Goal: Transaction & Acquisition: Purchase product/service

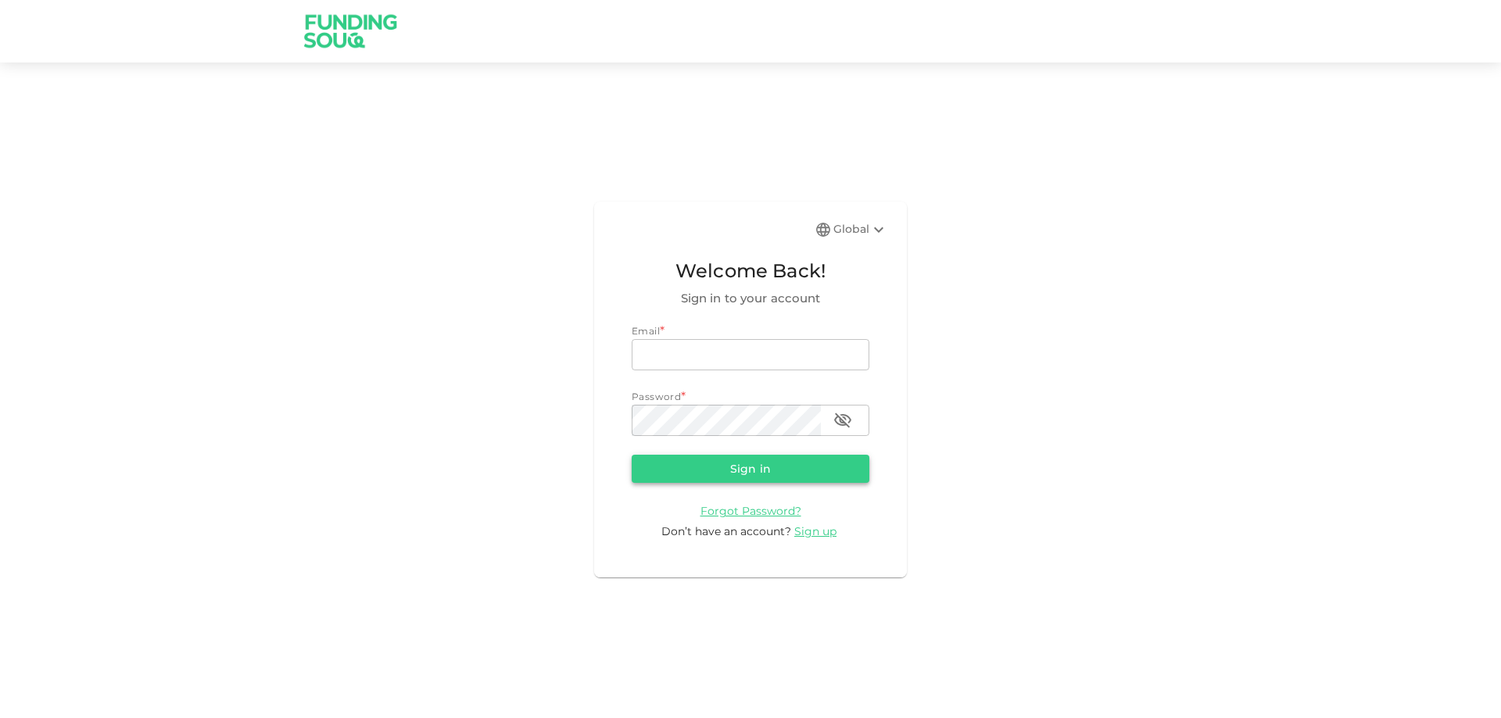
type input "sultan.khanfar@gmail.com"
click at [837, 474] on button "Sign in" at bounding box center [751, 469] width 238 height 28
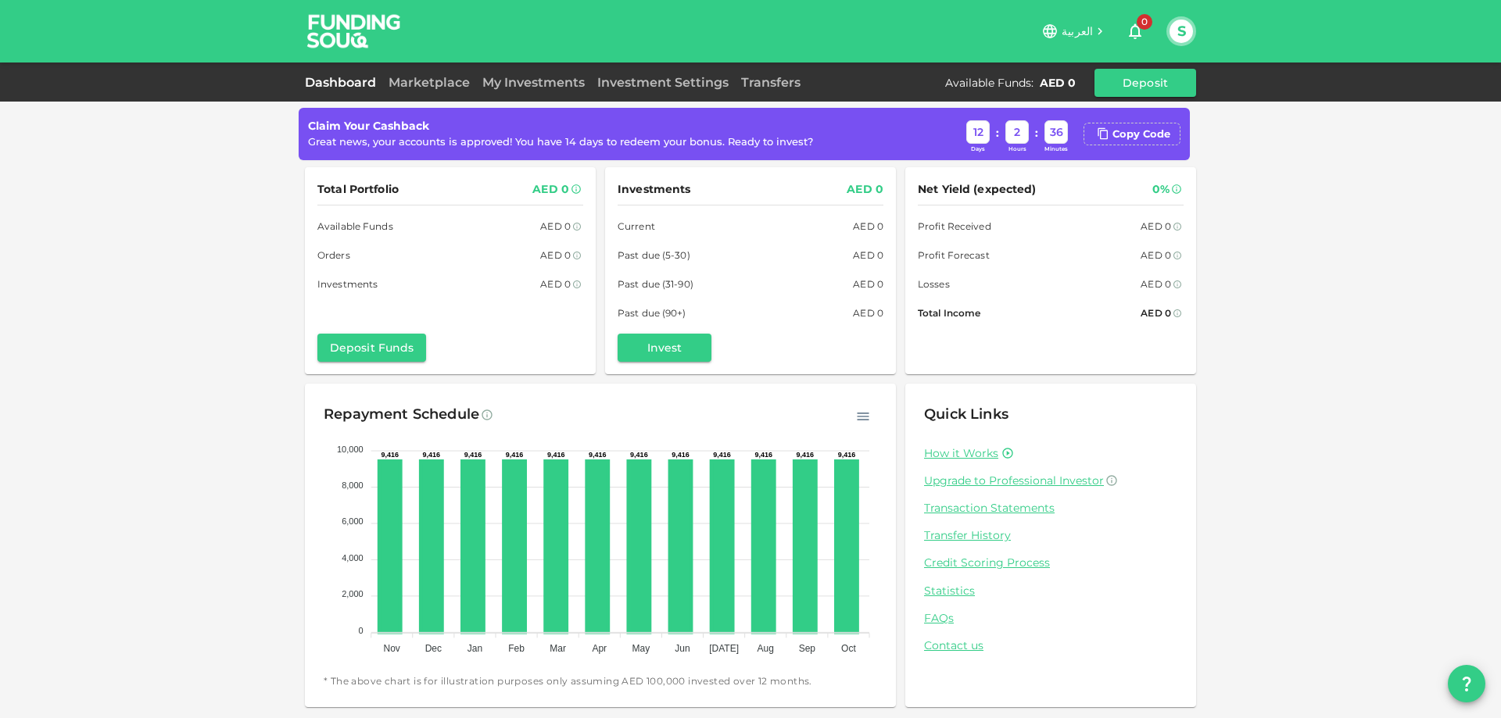
drag, startPoint x: 0, startPoint y: 5, endPoint x: 159, endPoint y: 268, distance: 306.9
click at [159, 268] on div "Claim Your Cashback Great news, your accounts is approved! You have 14 days to …" at bounding box center [750, 359] width 1501 height 718
click at [1348, 344] on div "Claim Your Cashback Great news, your accounts is approved! You have 14 days to …" at bounding box center [750, 359] width 1501 height 718
click at [862, 421] on icon "button" at bounding box center [863, 417] width 16 height 16
click at [169, 424] on div "Claim Your Cashback Great news, your accounts is approved! You have 14 days to …" at bounding box center [750, 359] width 1501 height 718
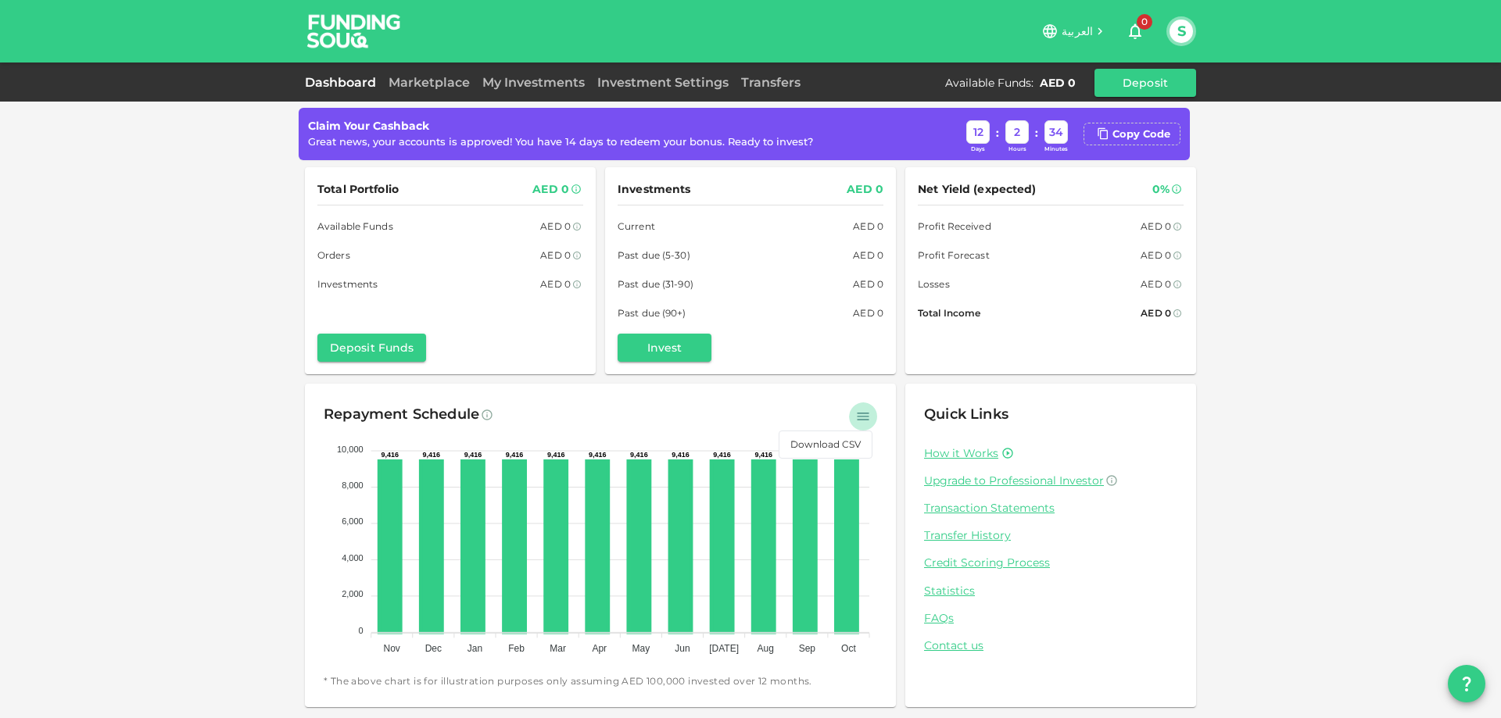
click at [871, 413] on button "button" at bounding box center [863, 417] width 28 height 28
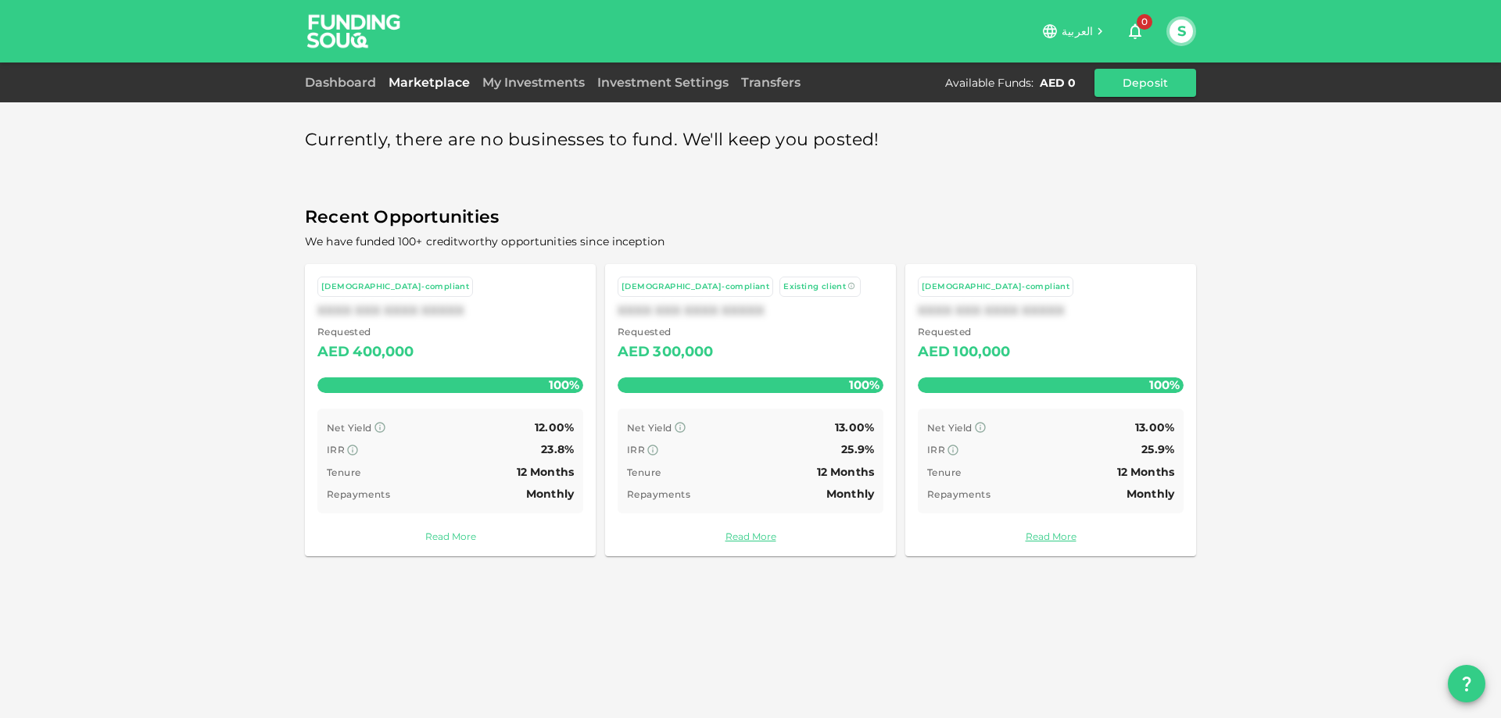
click at [431, 539] on link "Read More" at bounding box center [450, 536] width 266 height 15
click at [722, 330] on div "Requested AED 300,000" at bounding box center [751, 344] width 266 height 40
click at [991, 312] on div "XXXX XXX XXXX XXXXX" at bounding box center [1051, 310] width 266 height 15
